Goal: Information Seeking & Learning: Compare options

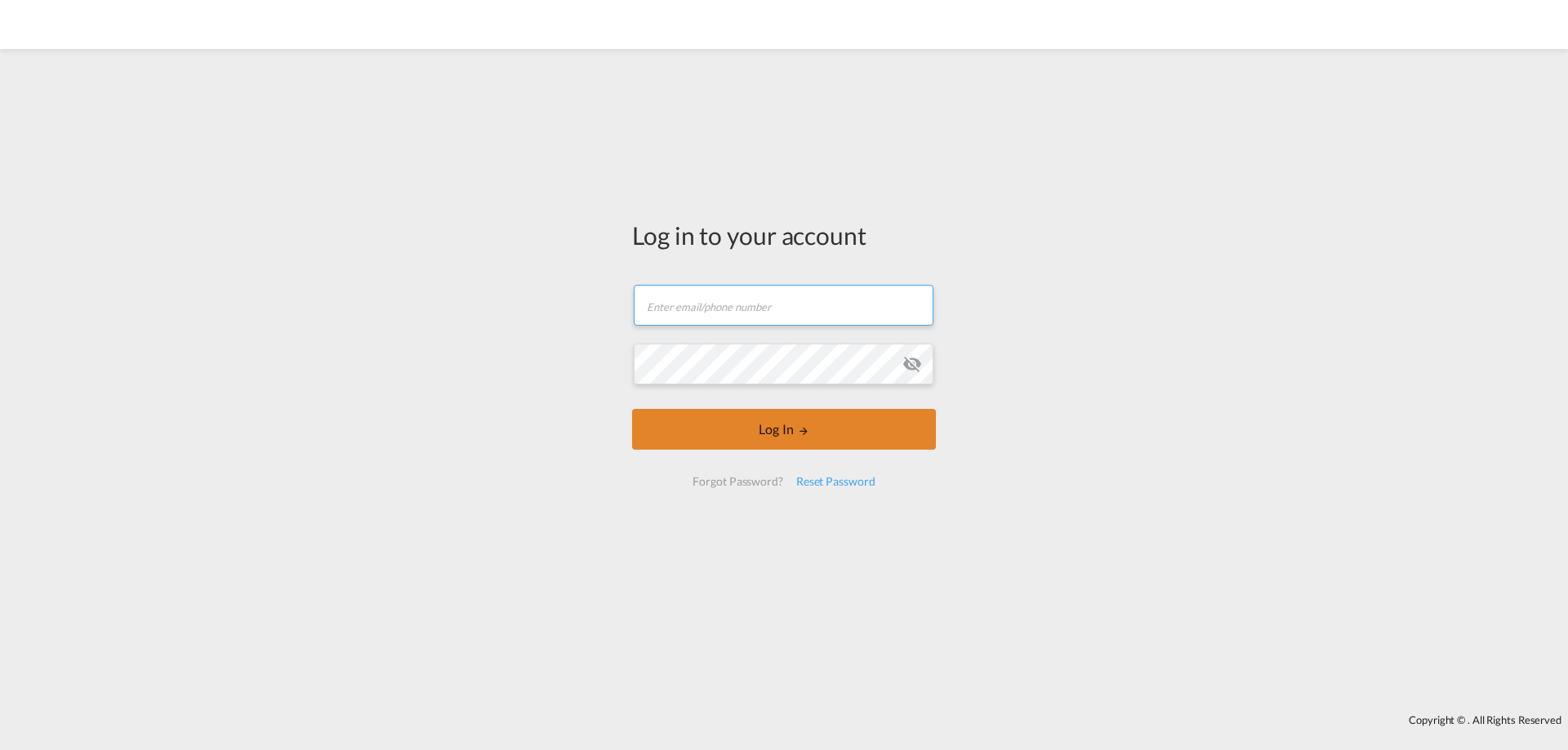
type input "[EMAIL_ADDRESS][DOMAIN_NAME]"
click at [758, 429] on button "Log In" at bounding box center [784, 430] width 303 height 41
